Goal: Obtain resource: Download file/media

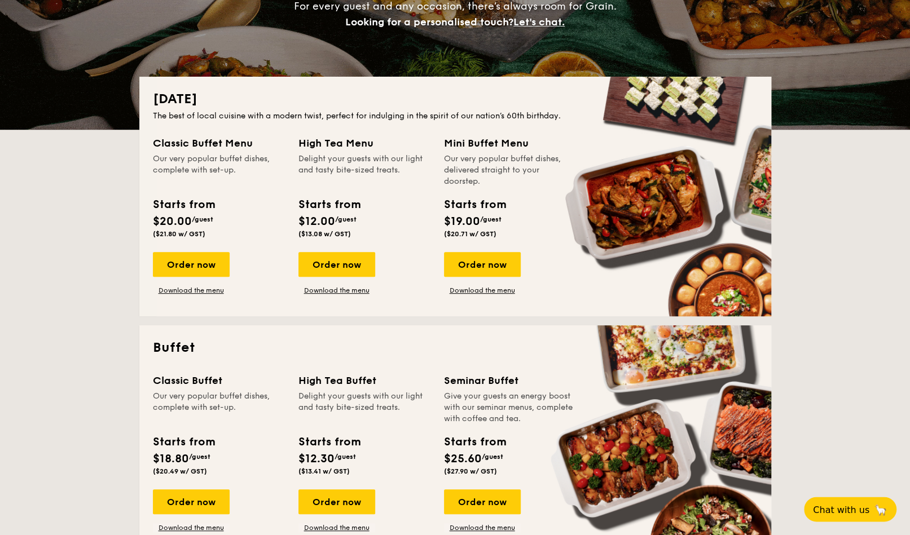
scroll to position [187, 0]
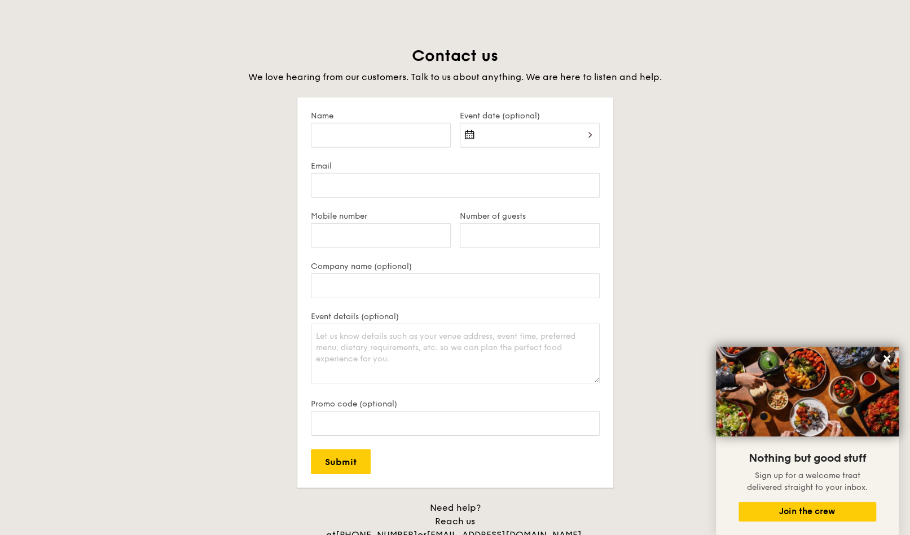
scroll to position [2521, 0]
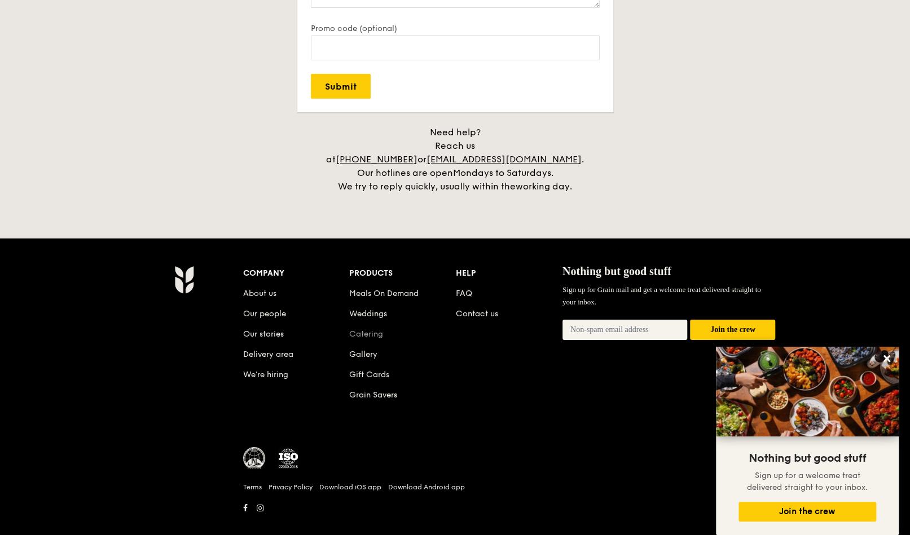
click at [376, 330] on link "Catering" at bounding box center [366, 335] width 34 height 10
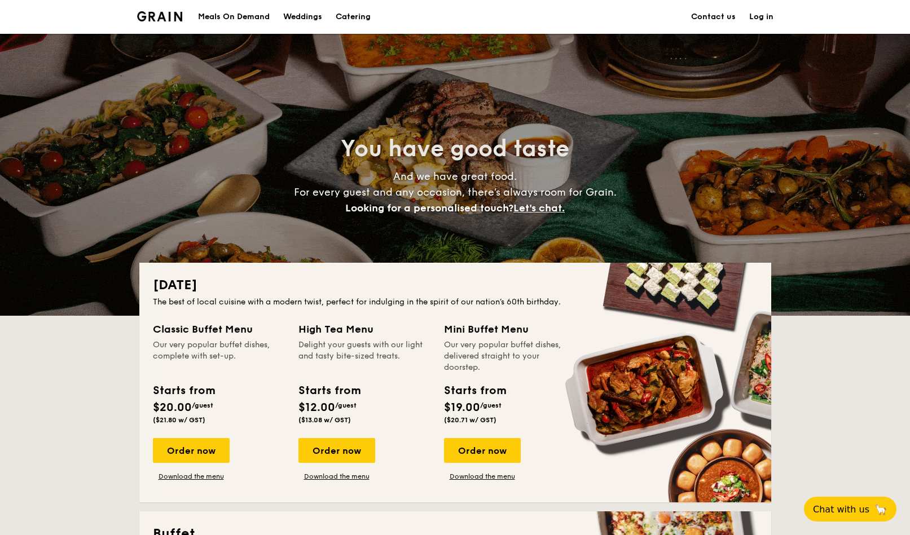
scroll to position [209, 0]
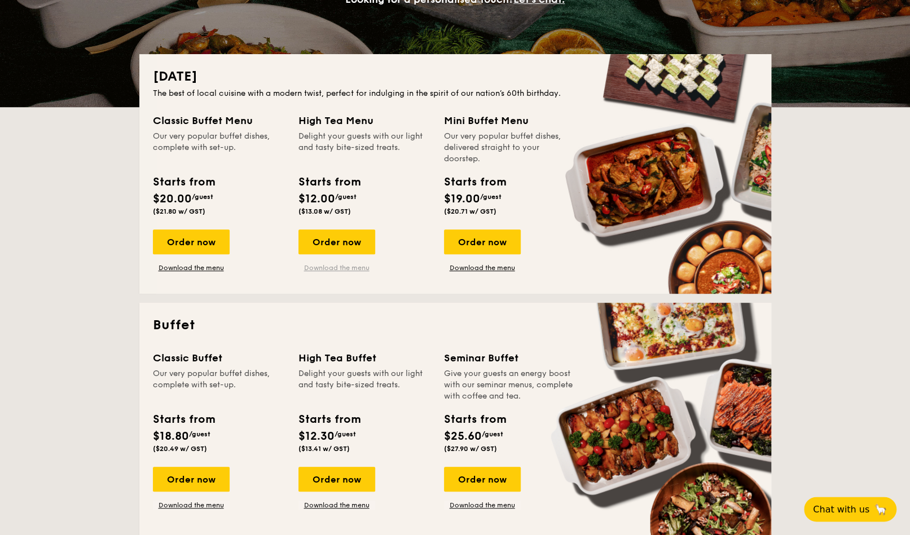
click at [352, 270] on link "Download the menu" at bounding box center [336, 268] width 77 height 9
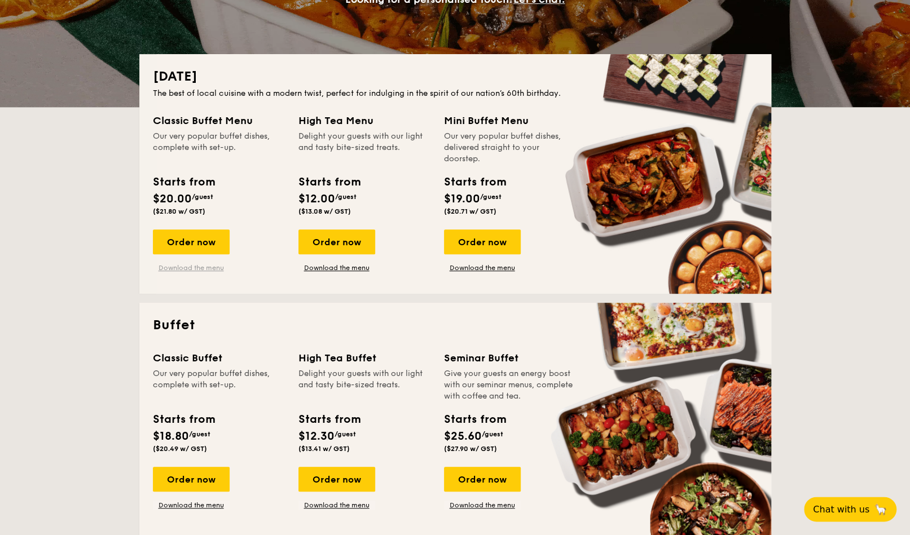
click at [211, 267] on link "Download the menu" at bounding box center [191, 268] width 77 height 9
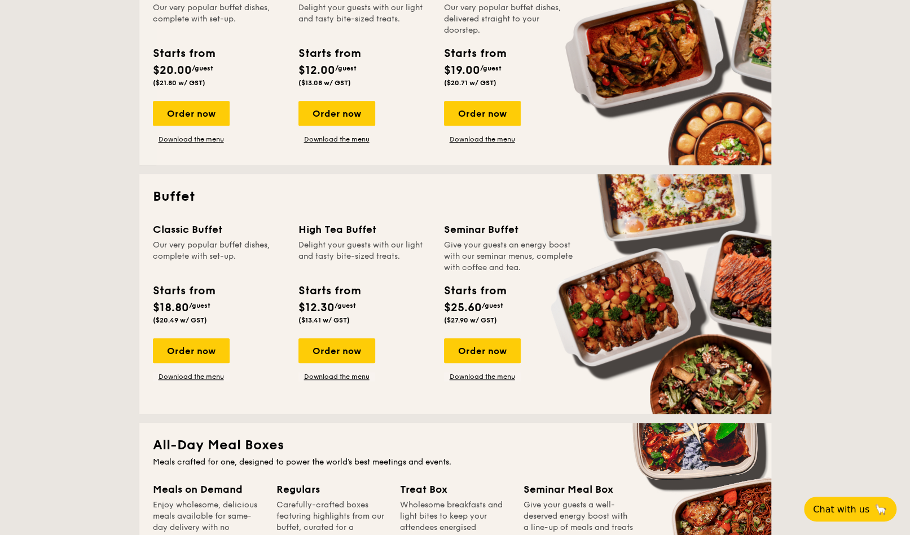
scroll to position [338, 0]
click at [326, 378] on link "Download the menu" at bounding box center [336, 376] width 77 height 9
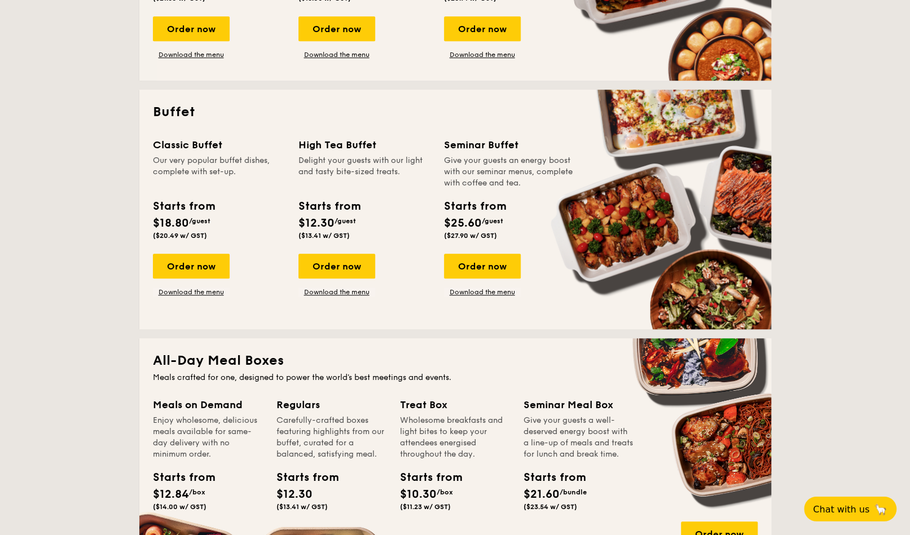
scroll to position [424, 0]
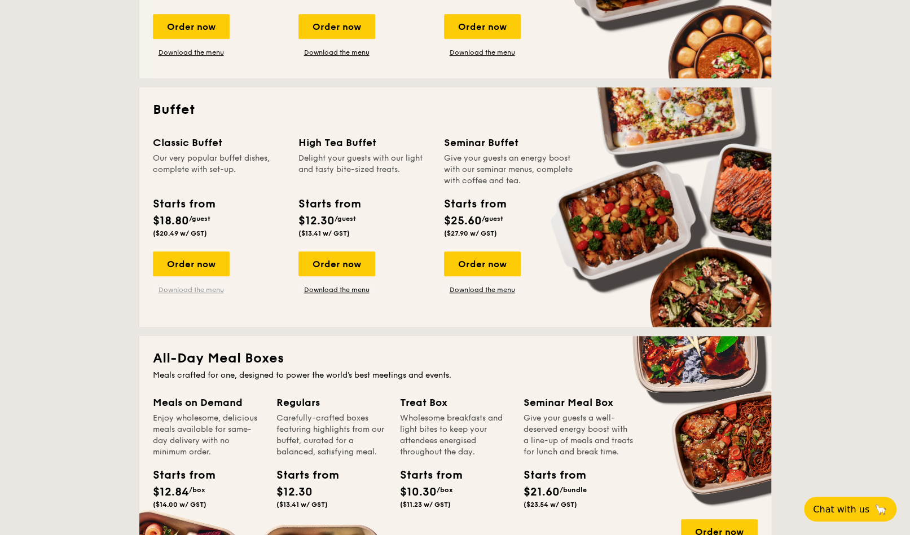
click at [190, 287] on link "Download the menu" at bounding box center [191, 290] width 77 height 9
